Goal: Task Accomplishment & Management: Use online tool/utility

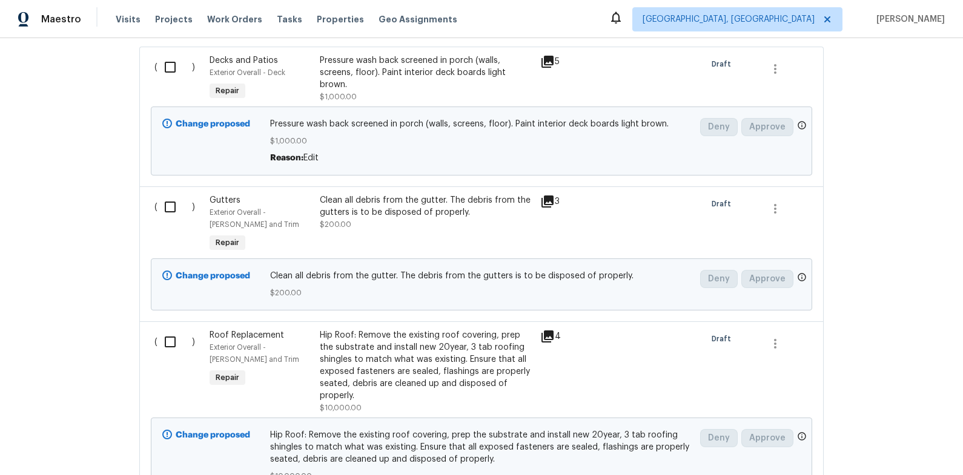
scroll to position [345, 0]
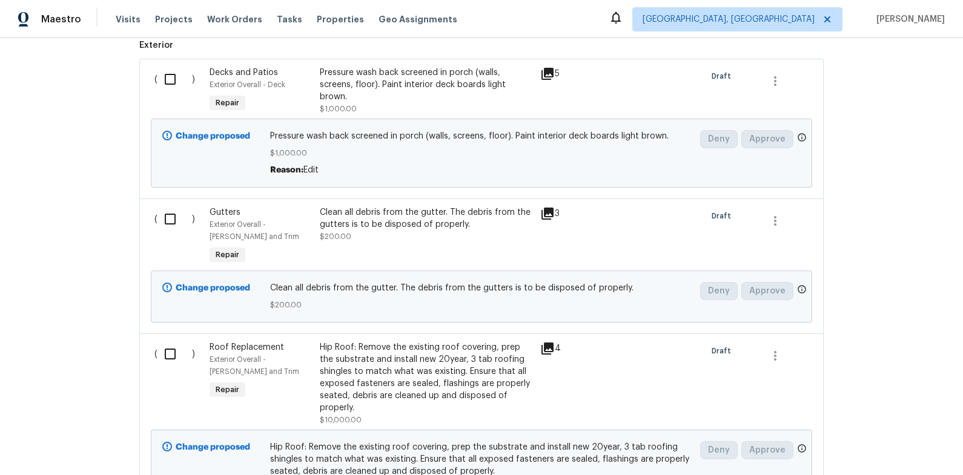
click at [174, 80] on input "checkbox" at bounding box center [174, 79] width 35 height 25
checkbox input "true"
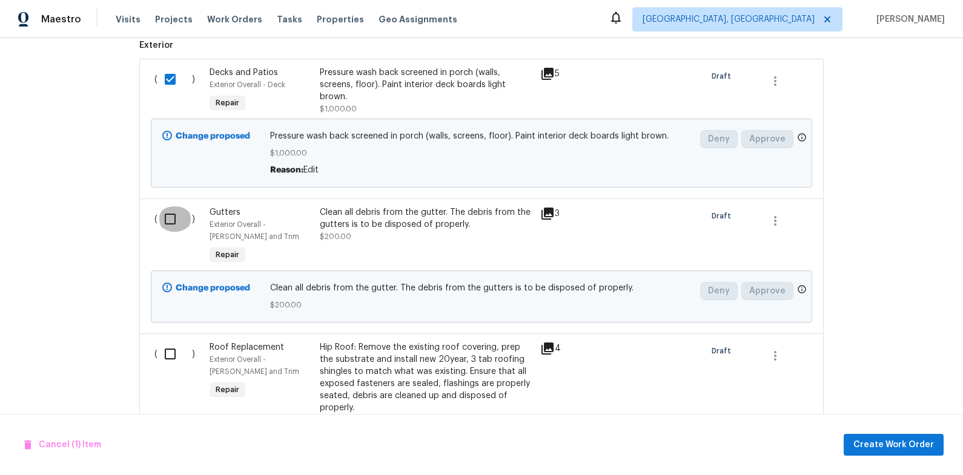
click at [173, 216] on input "checkbox" at bounding box center [174, 218] width 35 height 25
checkbox input "true"
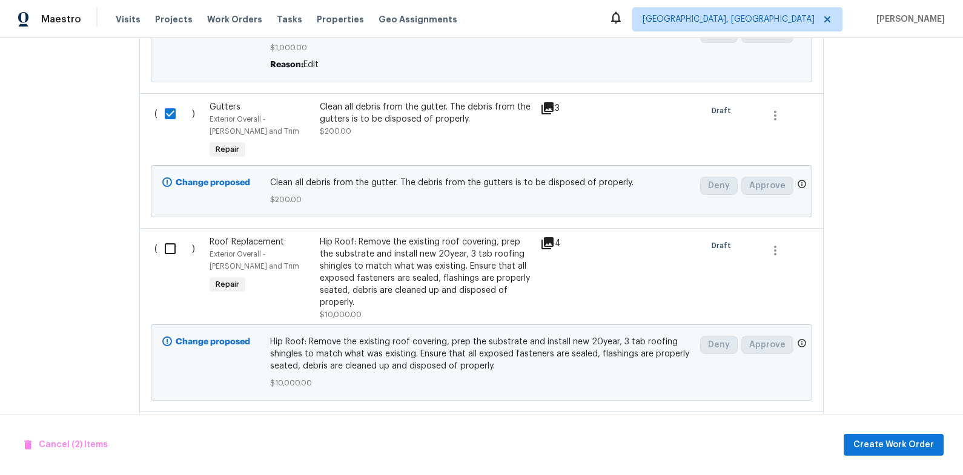
click at [171, 248] on input "checkbox" at bounding box center [174, 248] width 35 height 25
checkbox input "true"
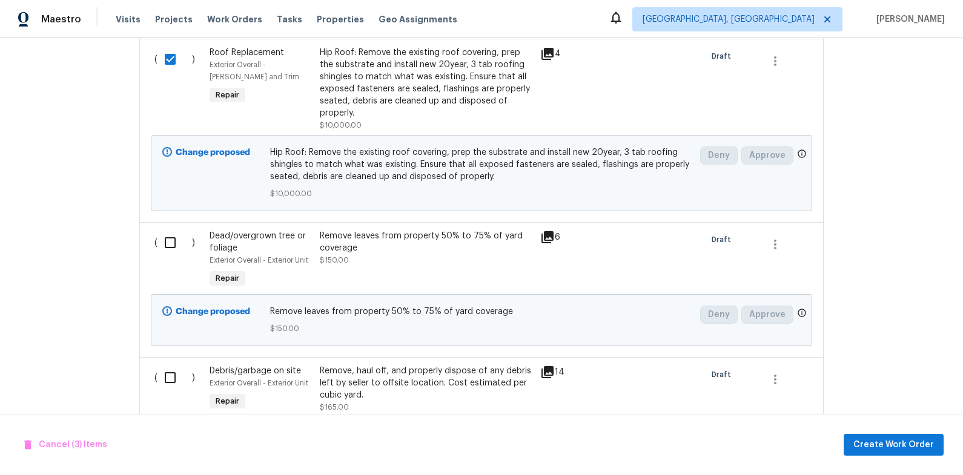
click at [166, 250] on input "checkbox" at bounding box center [174, 242] width 35 height 25
checkbox input "true"
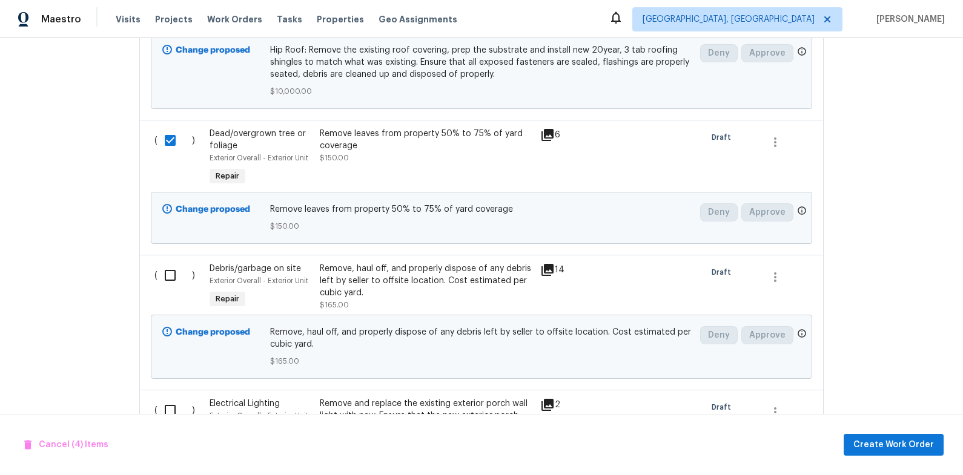
scroll to position [752, 0]
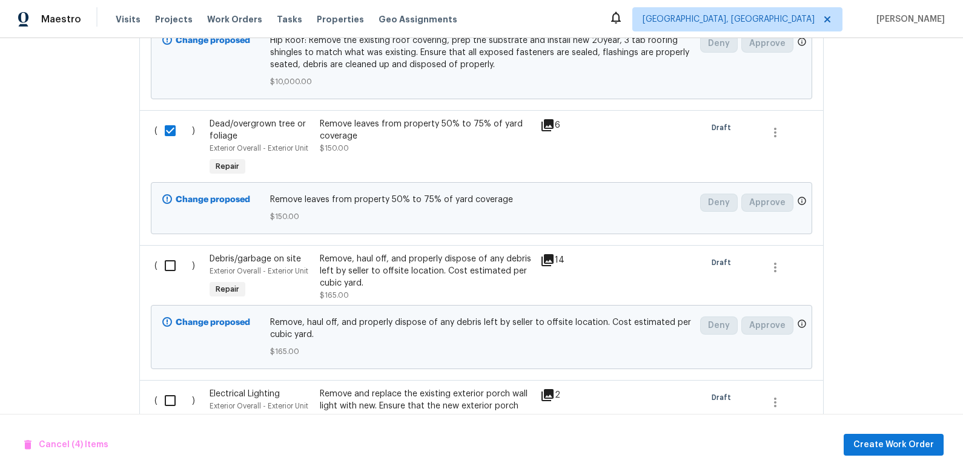
click at [168, 269] on input "checkbox" at bounding box center [174, 265] width 35 height 25
checkbox input "true"
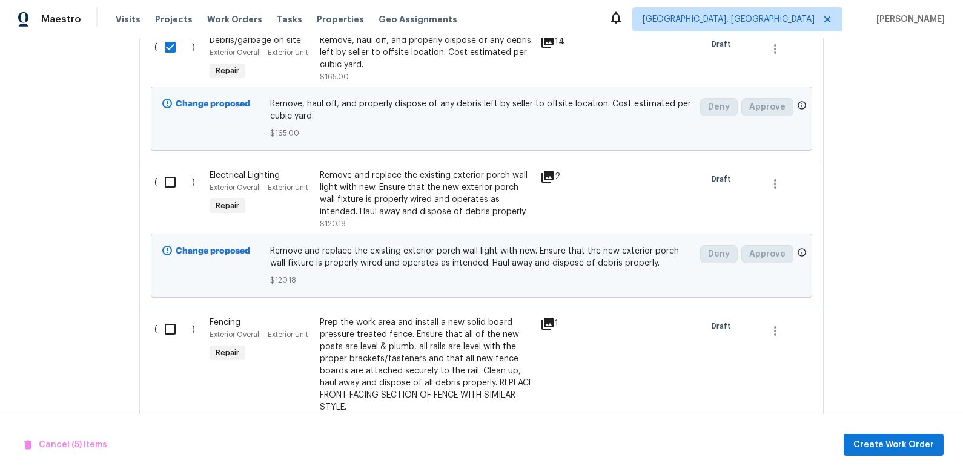
scroll to position [959, 0]
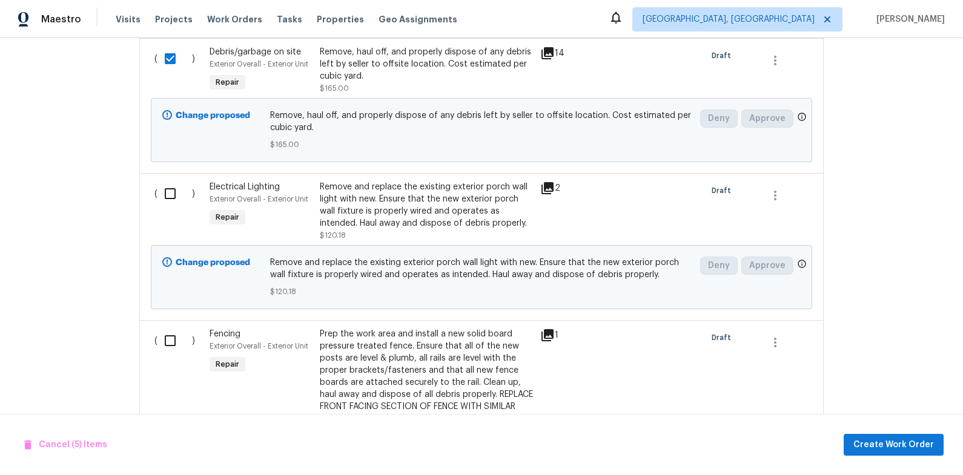
click at [170, 197] on input "checkbox" at bounding box center [174, 193] width 35 height 25
checkbox input "true"
click at [166, 337] on input "checkbox" at bounding box center [174, 340] width 35 height 25
checkbox input "true"
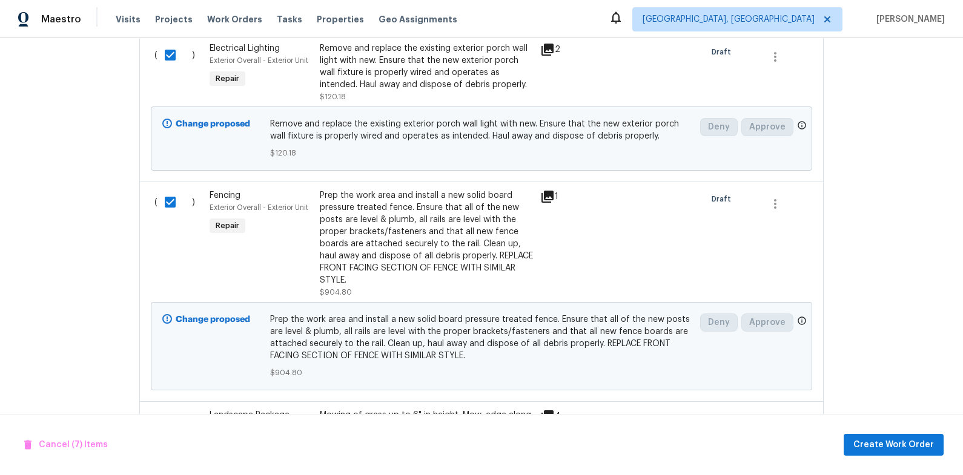
scroll to position [1303, 0]
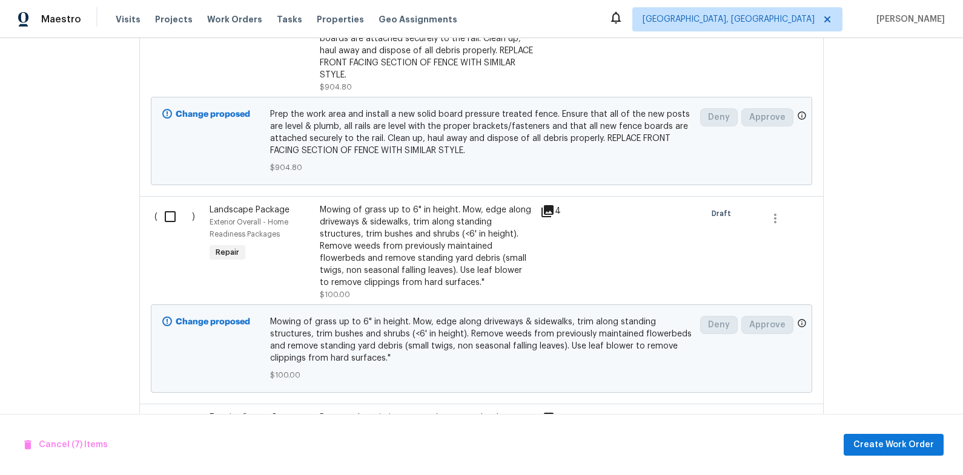
click at [172, 218] on input "checkbox" at bounding box center [174, 216] width 35 height 25
checkbox input "true"
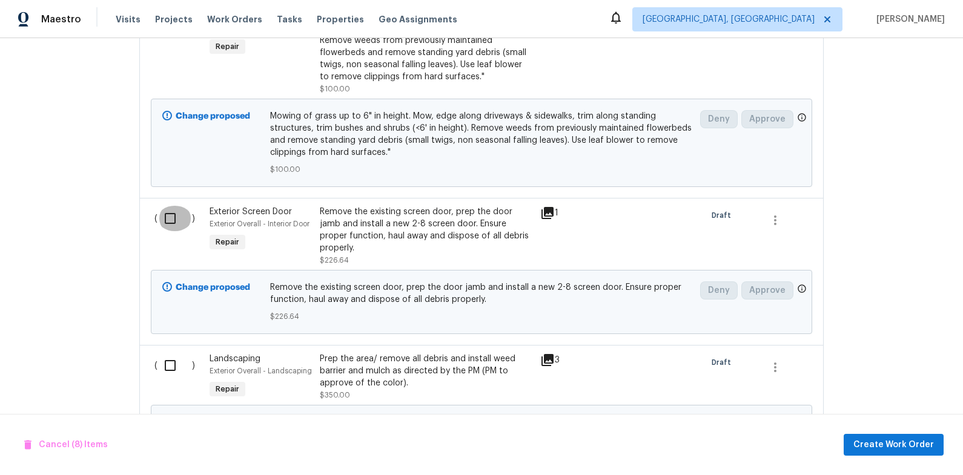
click at [168, 224] on input "checkbox" at bounding box center [174, 218] width 35 height 25
checkbox input "true"
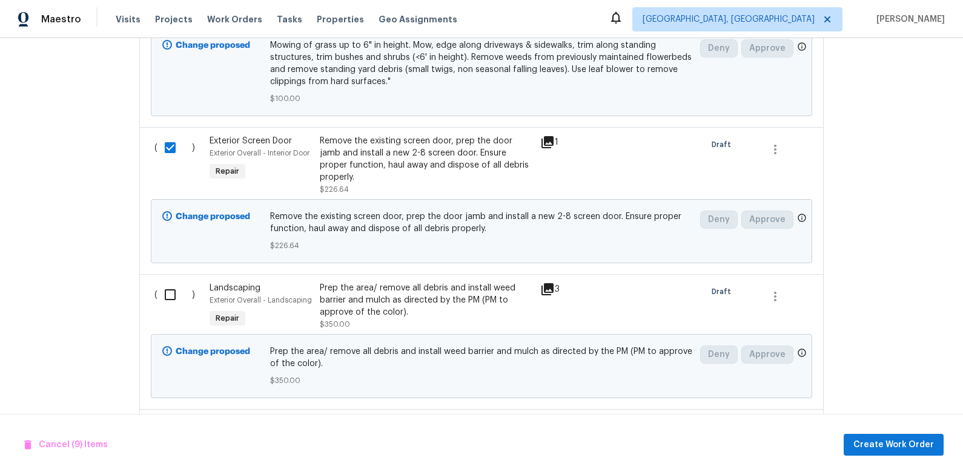
scroll to position [1594, 0]
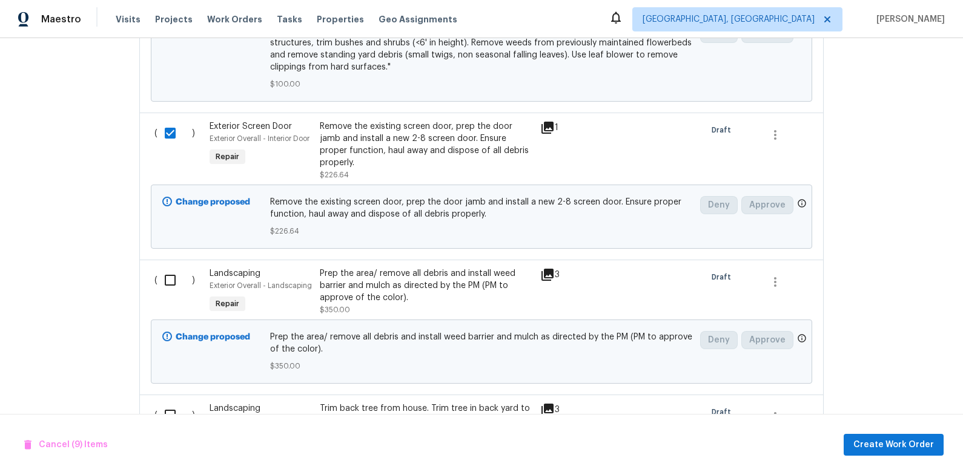
click at [173, 279] on input "checkbox" at bounding box center [174, 280] width 35 height 25
checkbox input "true"
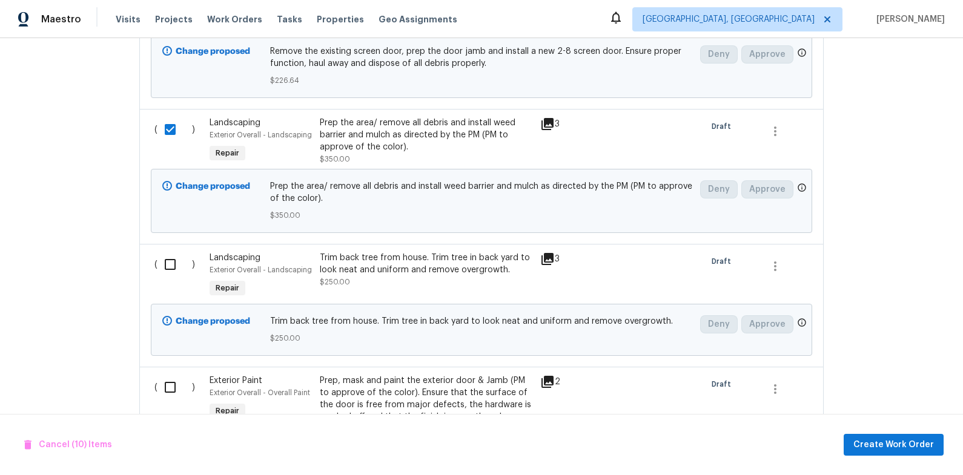
click at [170, 268] on input "checkbox" at bounding box center [174, 264] width 35 height 25
checkbox input "true"
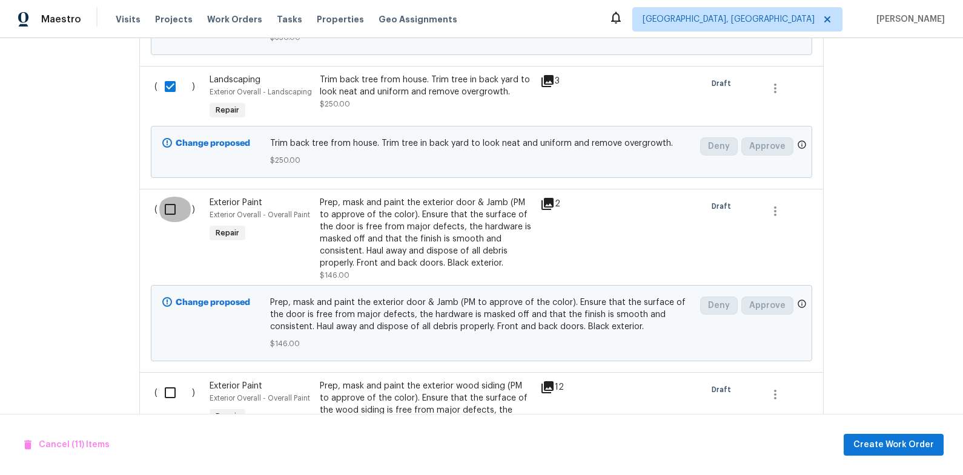
click at [173, 220] on input "checkbox" at bounding box center [174, 209] width 35 height 25
checkbox input "true"
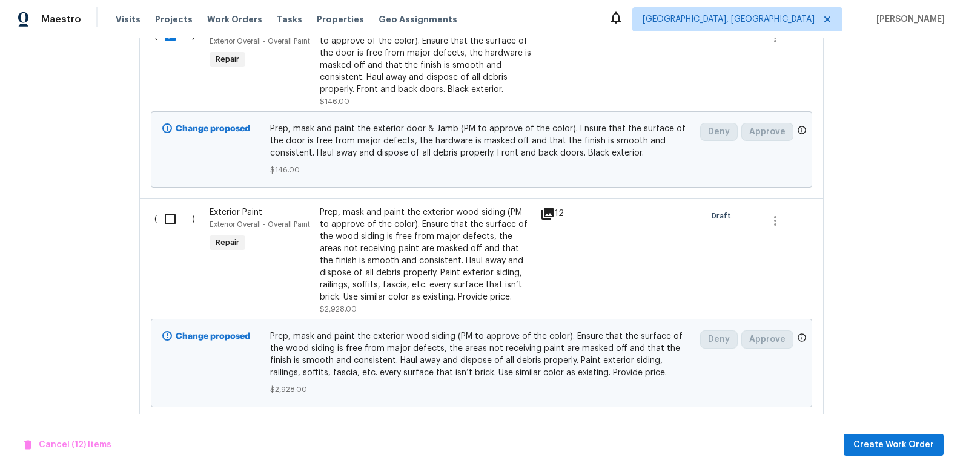
click at [177, 220] on input "checkbox" at bounding box center [174, 218] width 35 height 25
checkbox input "true"
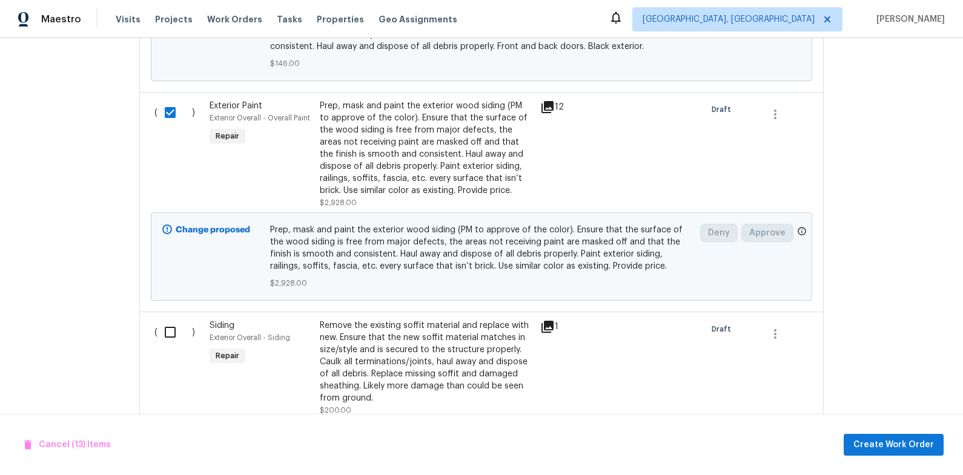
scroll to position [2311, 0]
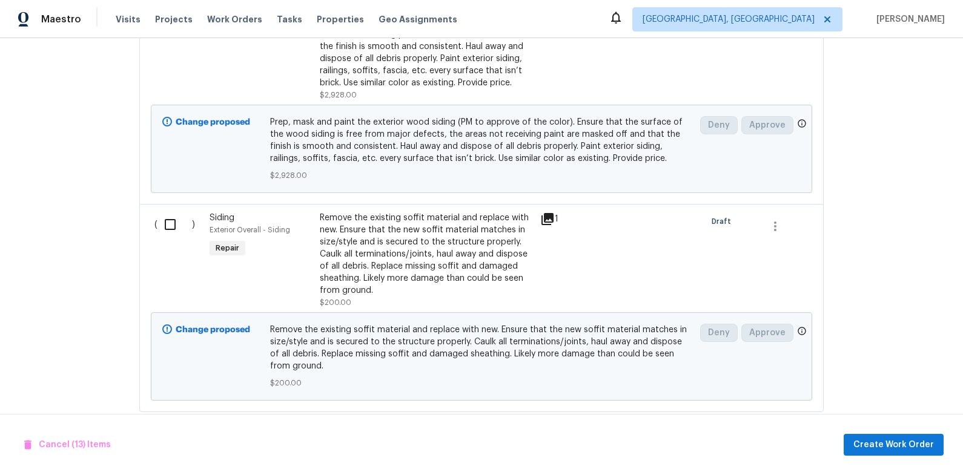
click at [163, 216] on input "checkbox" at bounding box center [174, 224] width 35 height 25
checkbox input "true"
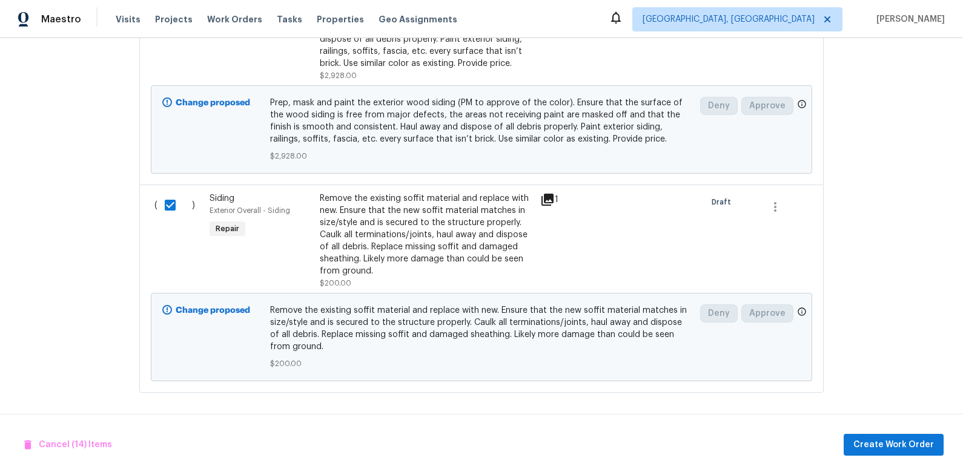
scroll to position [2331, 0]
click at [914, 447] on span "Create Work Order" at bounding box center [893, 445] width 81 height 15
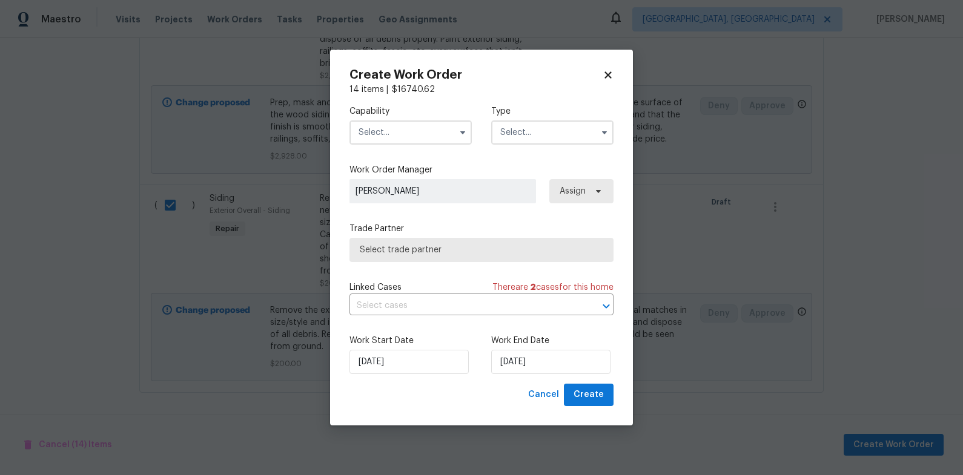
click at [454, 135] on span at bounding box center [463, 133] width 18 height 18
click at [438, 133] on input "text" at bounding box center [410, 133] width 122 height 24
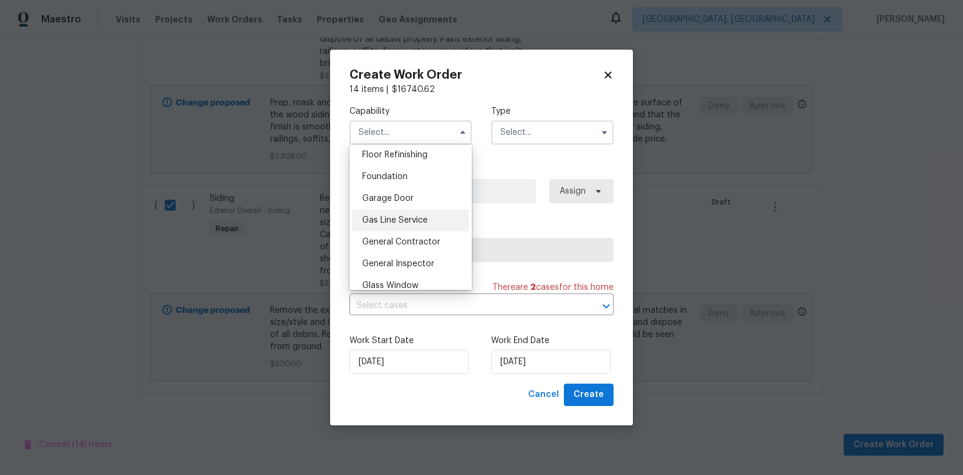
scroll to position [496, 0]
click at [436, 236] on div "General Contractor" at bounding box center [410, 242] width 116 height 22
type input "General Contractor"
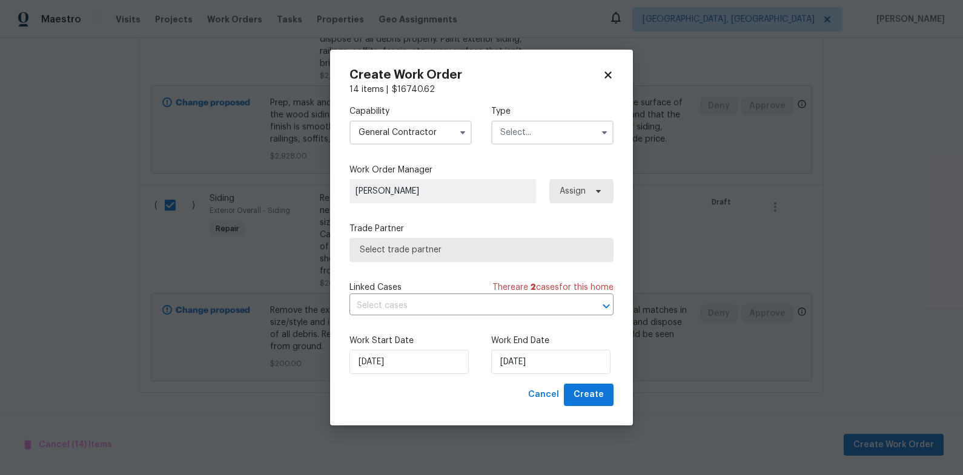
click at [544, 134] on input "text" at bounding box center [552, 133] width 122 height 24
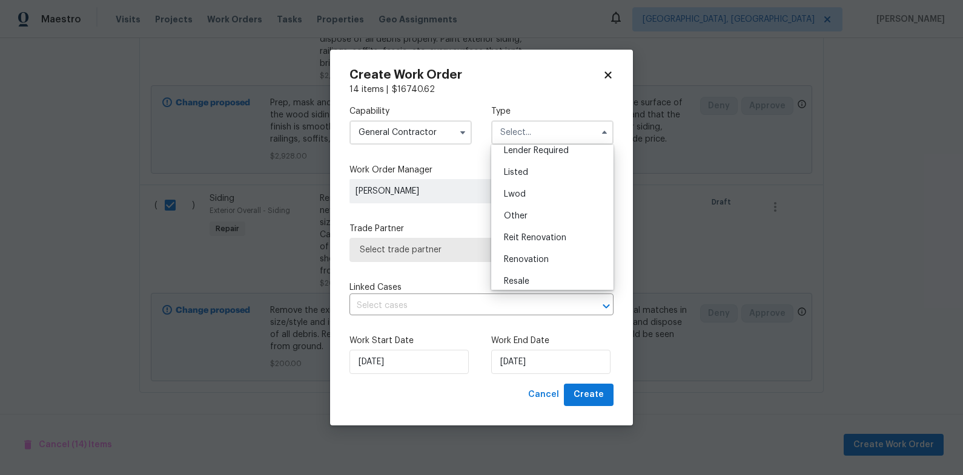
scroll to position [97, 0]
click at [554, 256] on div "Renovation" at bounding box center [552, 257] width 116 height 22
type input "Renovation"
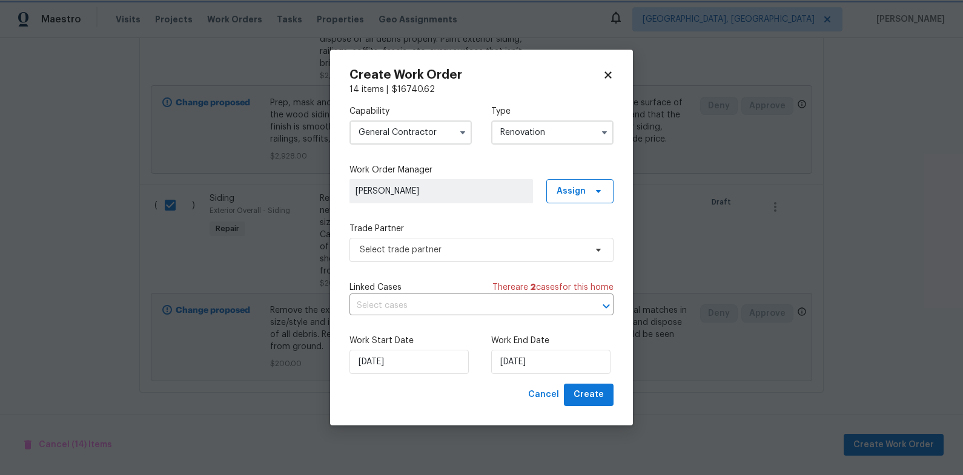
scroll to position [0, 0]
click at [468, 253] on span "Select trade partner" at bounding box center [473, 250] width 226 height 12
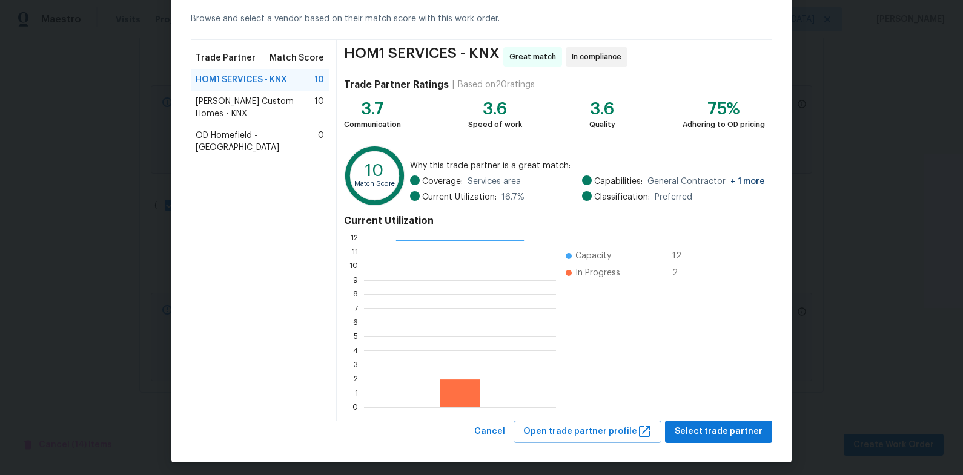
scroll to position [59, 0]
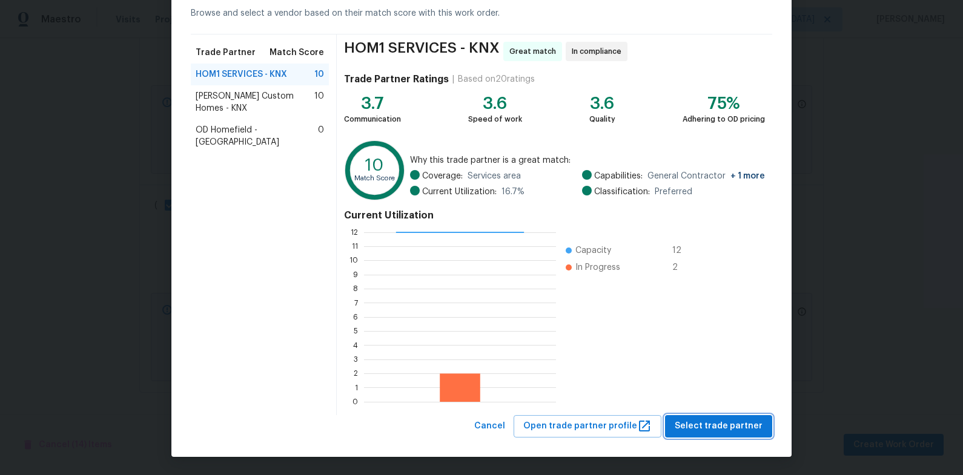
click at [722, 435] on button "Select trade partner" at bounding box center [718, 426] width 107 height 22
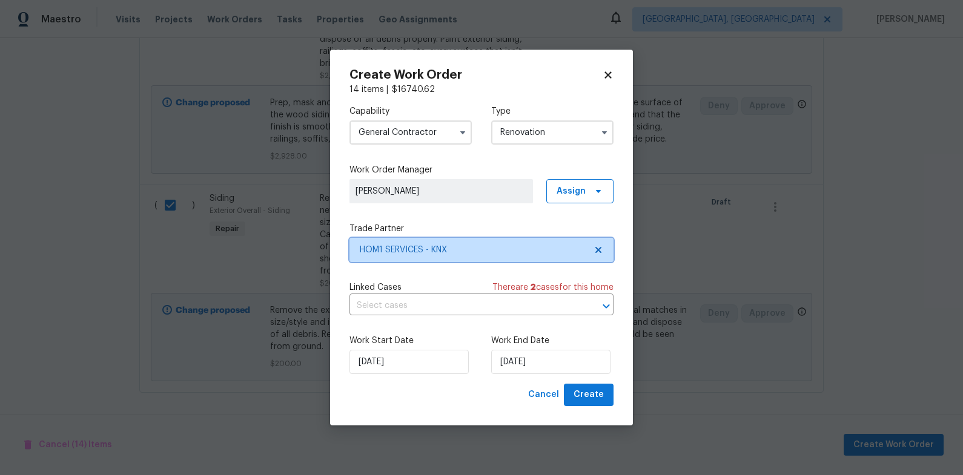
scroll to position [0, 0]
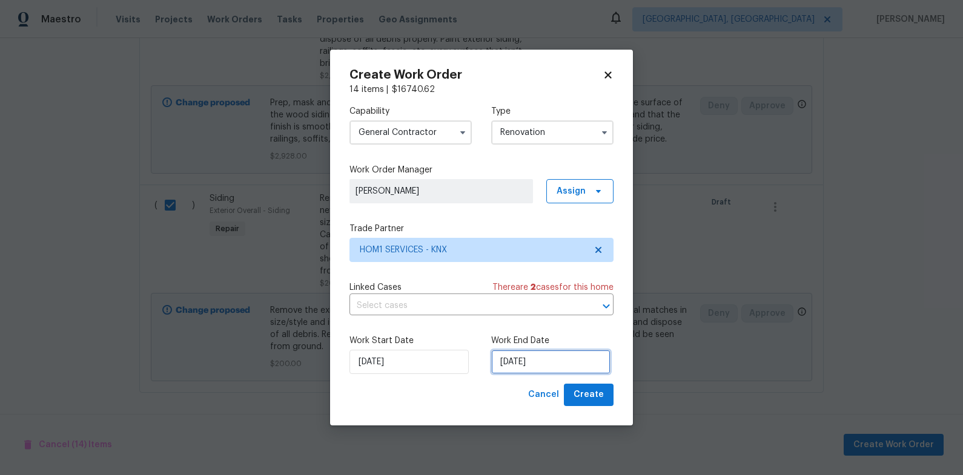
click at [504, 365] on input "10/1/2025" at bounding box center [550, 362] width 119 height 24
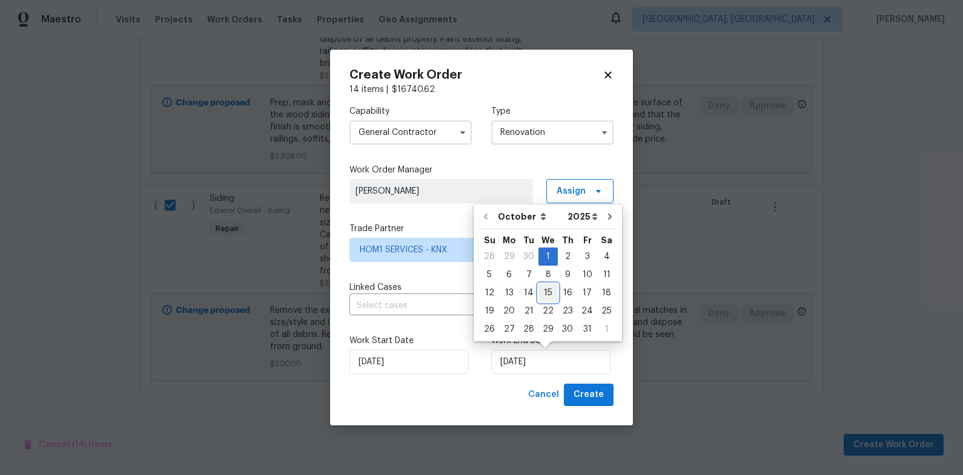
click at [541, 290] on div "15" at bounding box center [547, 293] width 19 height 17
type input "10/15/2025"
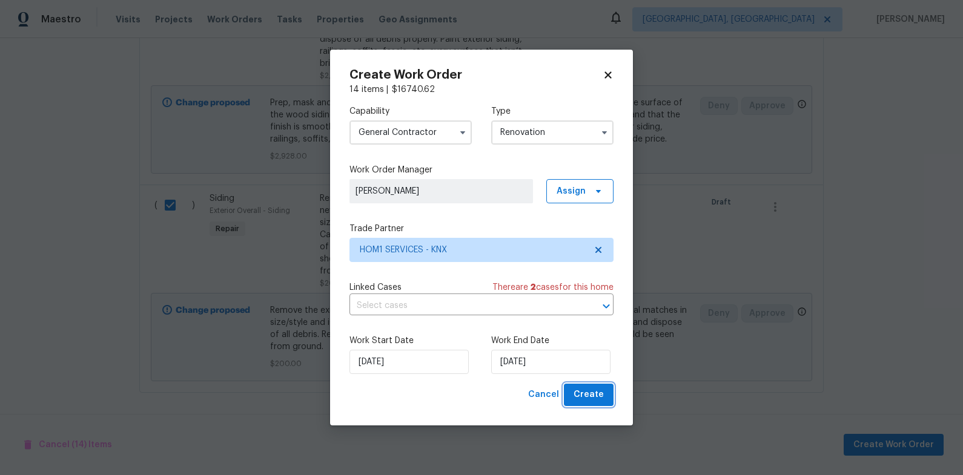
click at [587, 395] on span "Create" at bounding box center [588, 395] width 30 height 15
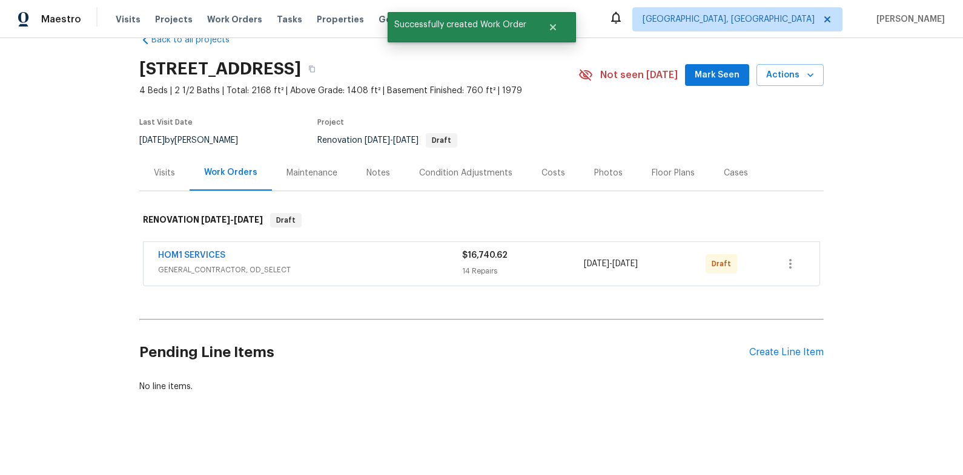
scroll to position [28, 0]
click at [787, 249] on div "HOM1 SERVICES GENERAL_CONTRACTOR, OD_SELECT $16,740.62 14 Repairs 10/1/2025 - 1…" at bounding box center [482, 264] width 676 height 44
click at [788, 264] on icon "button" at bounding box center [790, 264] width 15 height 15
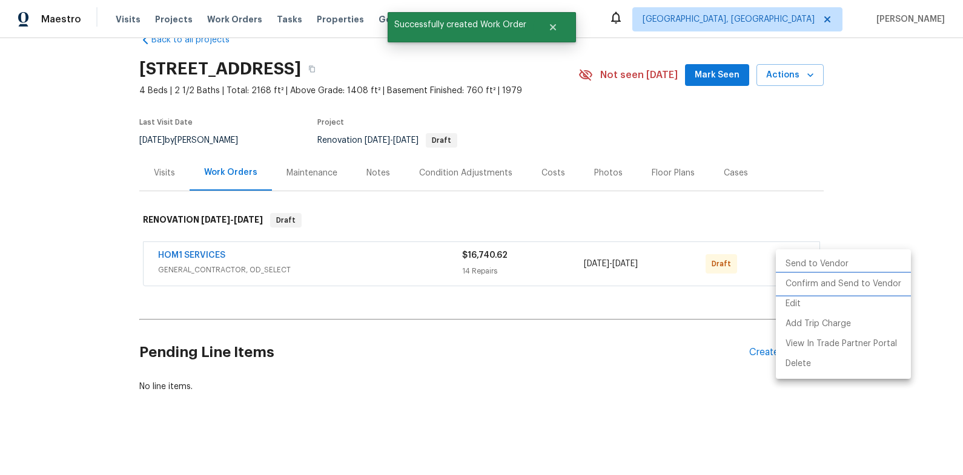
click at [808, 281] on li "Confirm and Send to Vendor" at bounding box center [843, 284] width 135 height 20
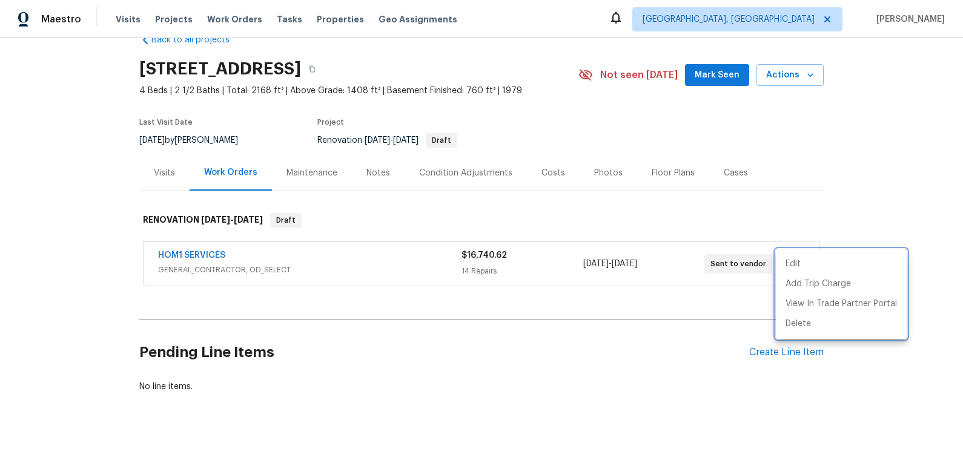
click at [652, 302] on div at bounding box center [481, 237] width 963 height 475
